Goal: Find specific page/section: Find specific page/section

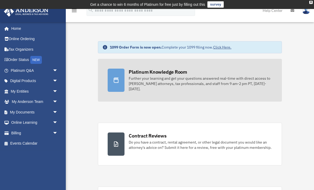
click at [119, 86] on div at bounding box center [116, 80] width 17 height 23
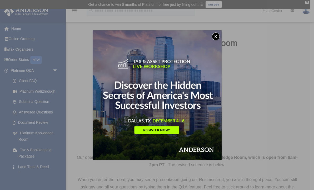
click at [216, 36] on button "x" at bounding box center [216, 36] width 8 height 8
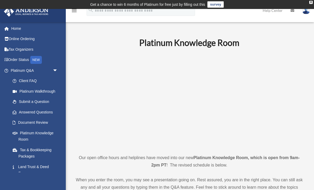
click at [287, 130] on p at bounding box center [189, 100] width 229 height 91
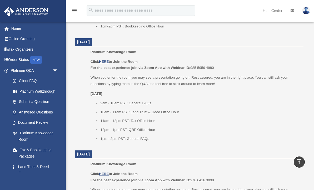
scroll to position [339, 0]
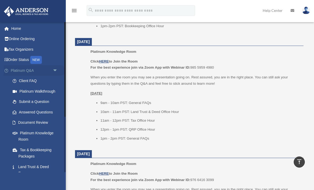
click at [56, 69] on span "arrow_drop_down" at bounding box center [58, 70] width 11 height 11
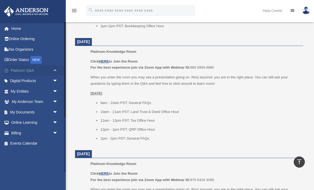
click at [55, 70] on span "arrow_drop_up" at bounding box center [58, 70] width 11 height 11
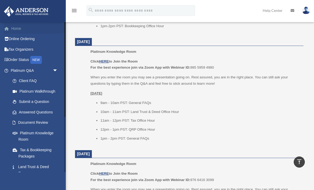
click at [14, 30] on link "Home" at bounding box center [35, 28] width 62 height 11
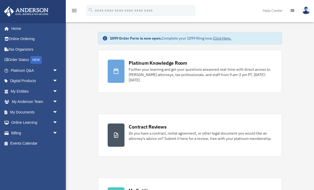
click at [16, 29] on link "Home" at bounding box center [34, 28] width 60 height 11
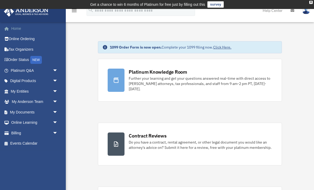
click at [52, 30] on link "Home" at bounding box center [35, 28] width 62 height 11
click at [10, 28] on span at bounding box center [9, 29] width 4 height 4
click at [22, 90] on link "My Entities arrow_drop_down" at bounding box center [35, 91] width 62 height 11
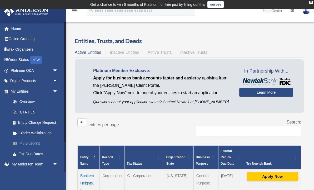
click at [29, 141] on link "My Blueprint" at bounding box center [36, 143] width 59 height 11
